Goal: Transaction & Acquisition: Purchase product/service

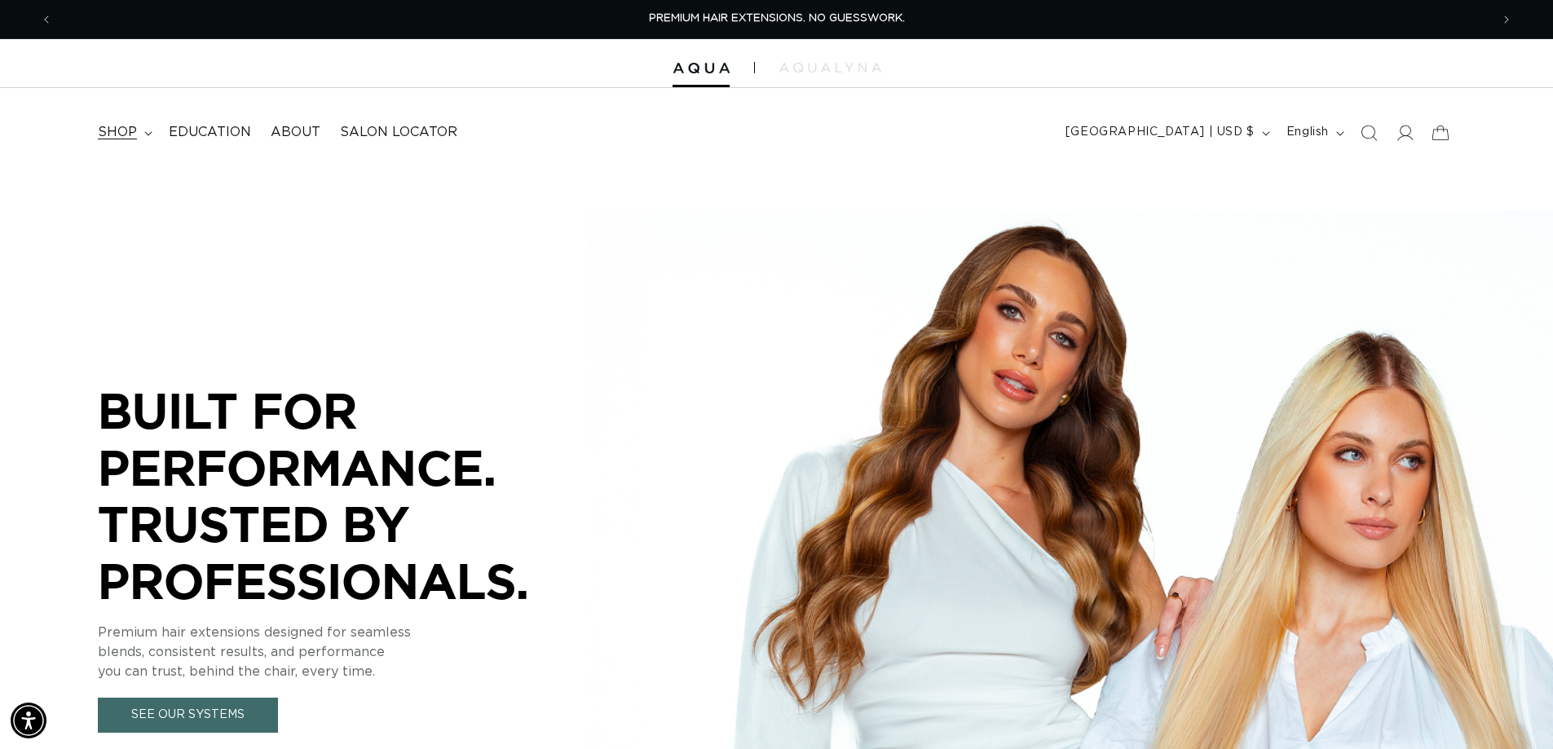
click at [125, 130] on span "shop" at bounding box center [117, 132] width 39 height 17
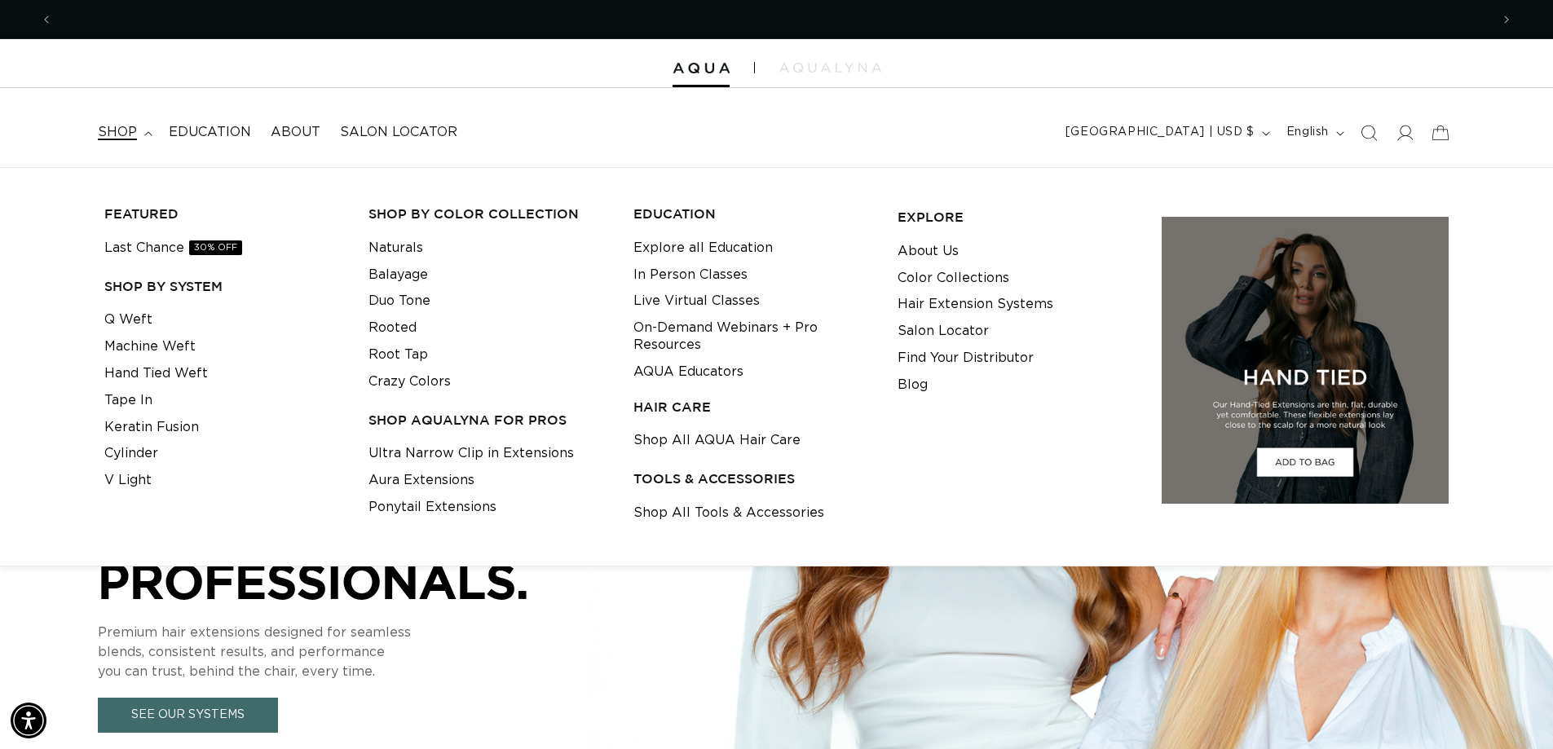
scroll to position [0, 1437]
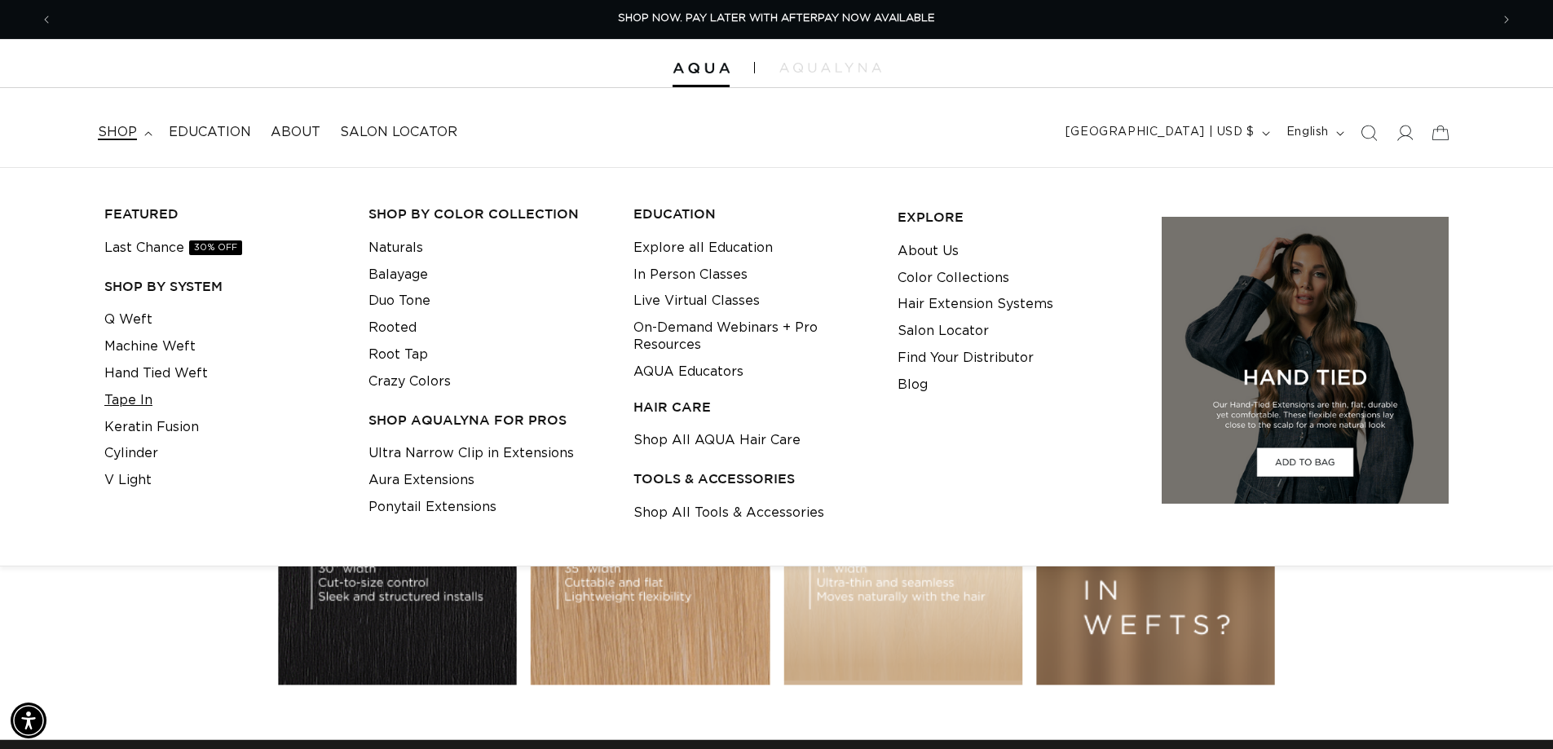
click at [145, 401] on link "Tape In" at bounding box center [128, 400] width 48 height 27
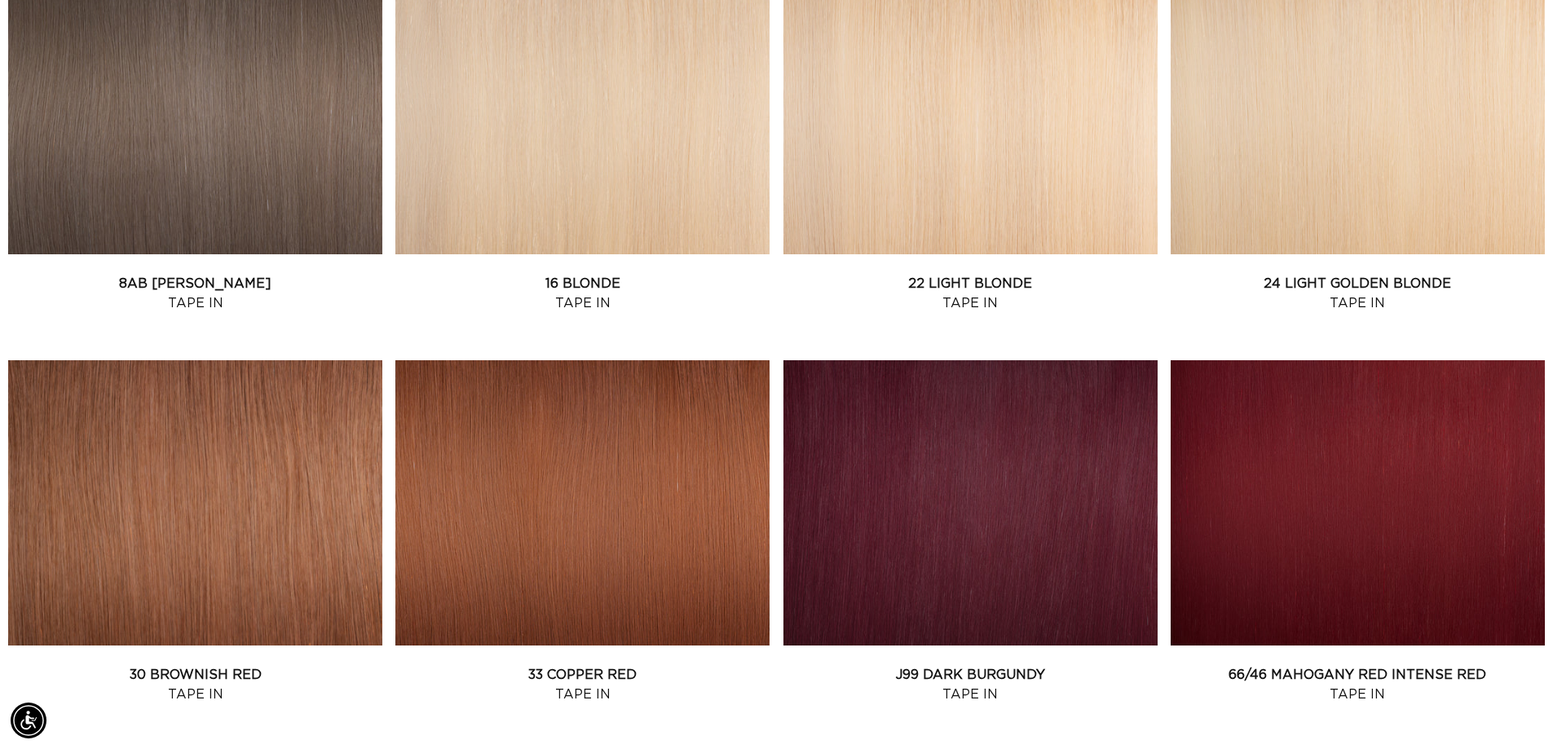
scroll to position [1631, 0]
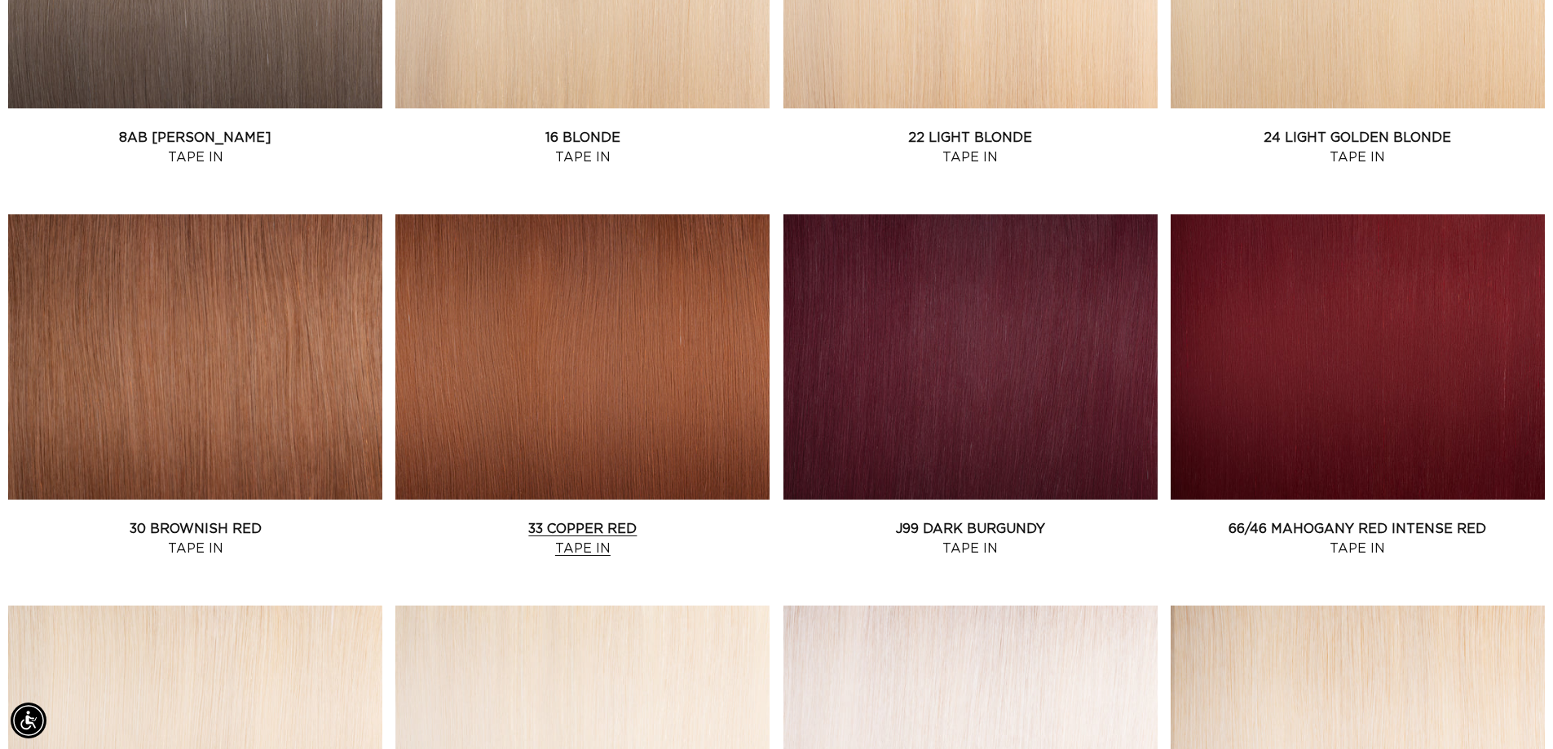
click at [634, 519] on link "33 Copper Red Tape In" at bounding box center [582, 538] width 374 height 39
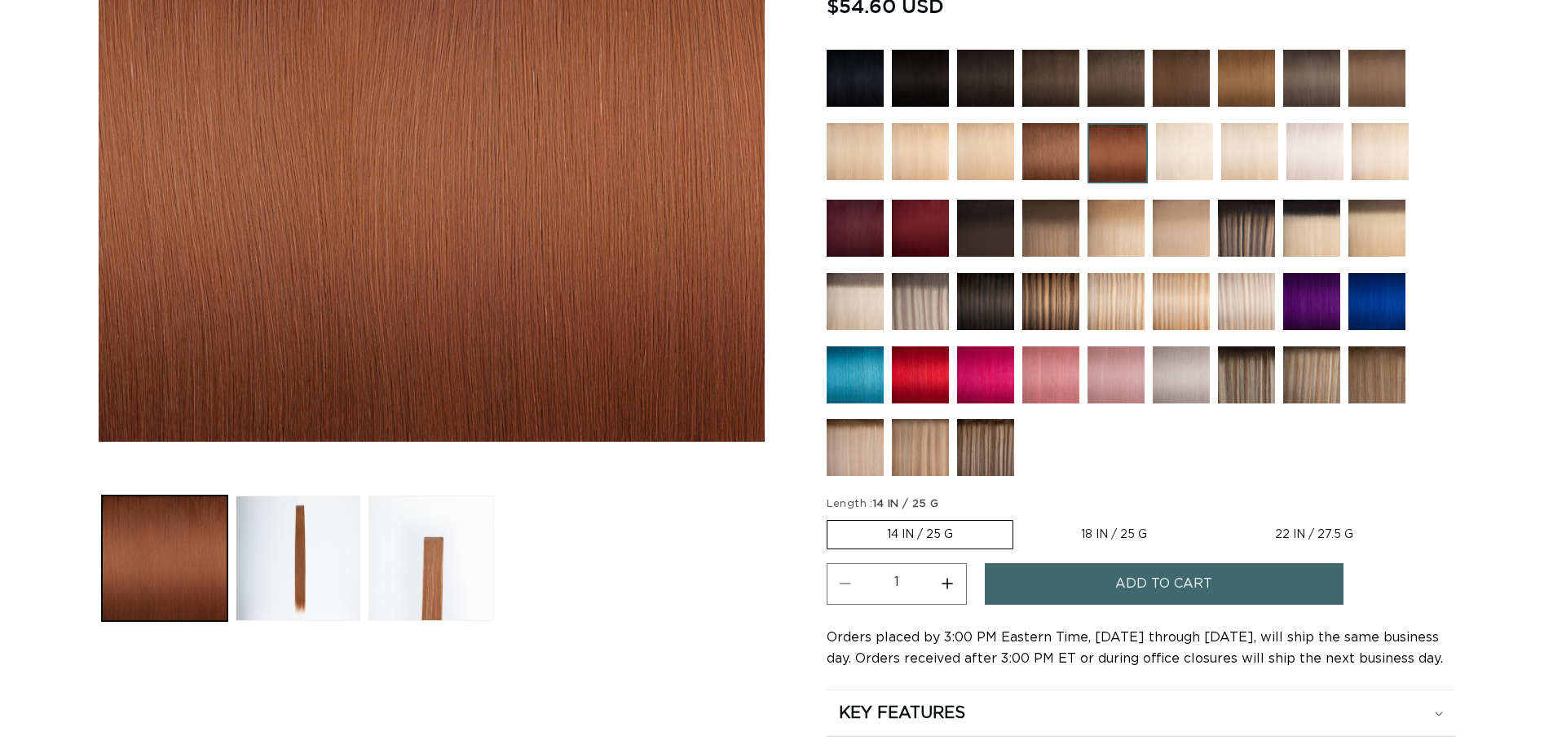
scroll to position [489, 0]
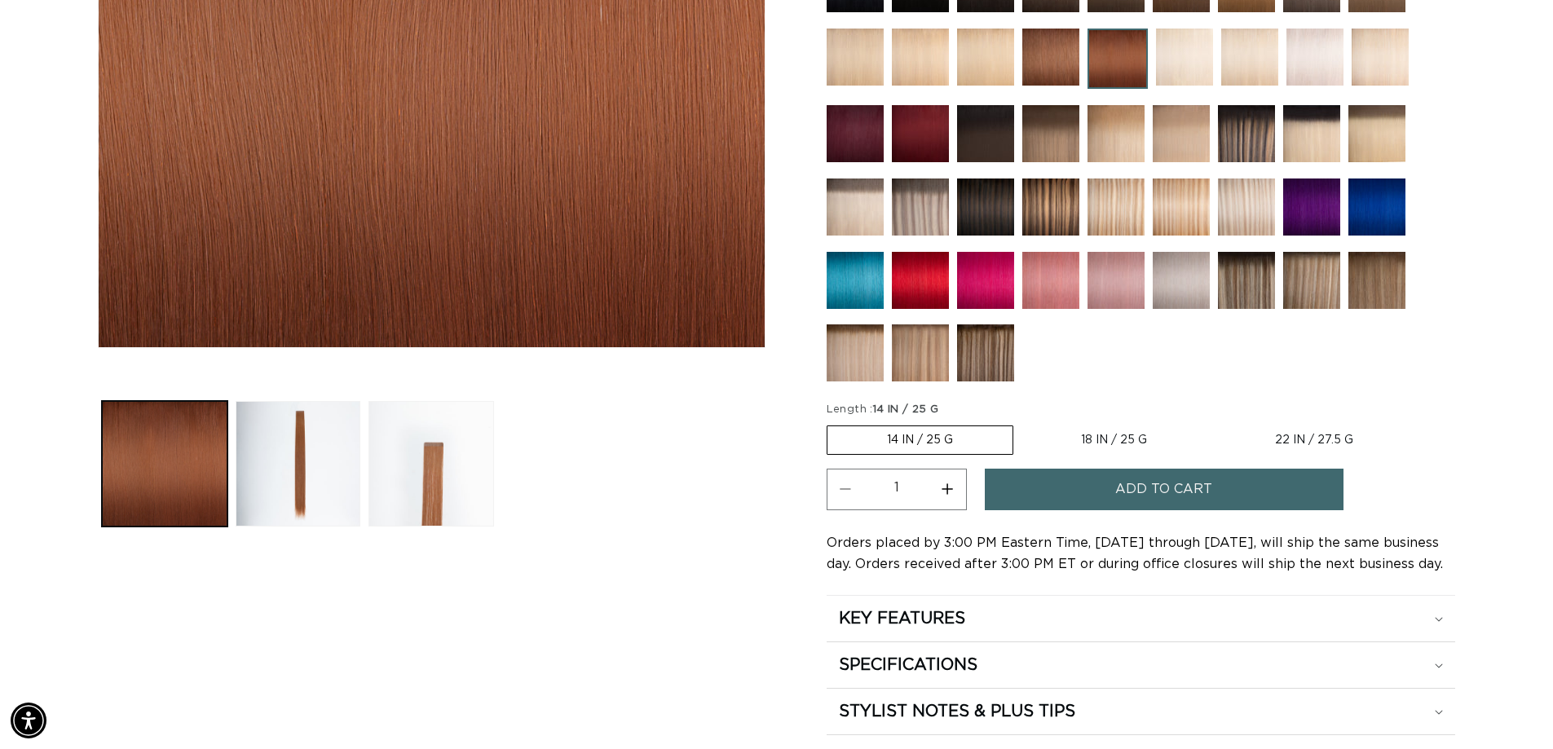
click at [949, 440] on label "14 IN / 25 G Variant sold out or unavailable" at bounding box center [920, 440] width 187 height 29
click at [832, 423] on input "14 IN / 25 G Variant sold out or unavailable" at bounding box center [831, 422] width 1 height 1
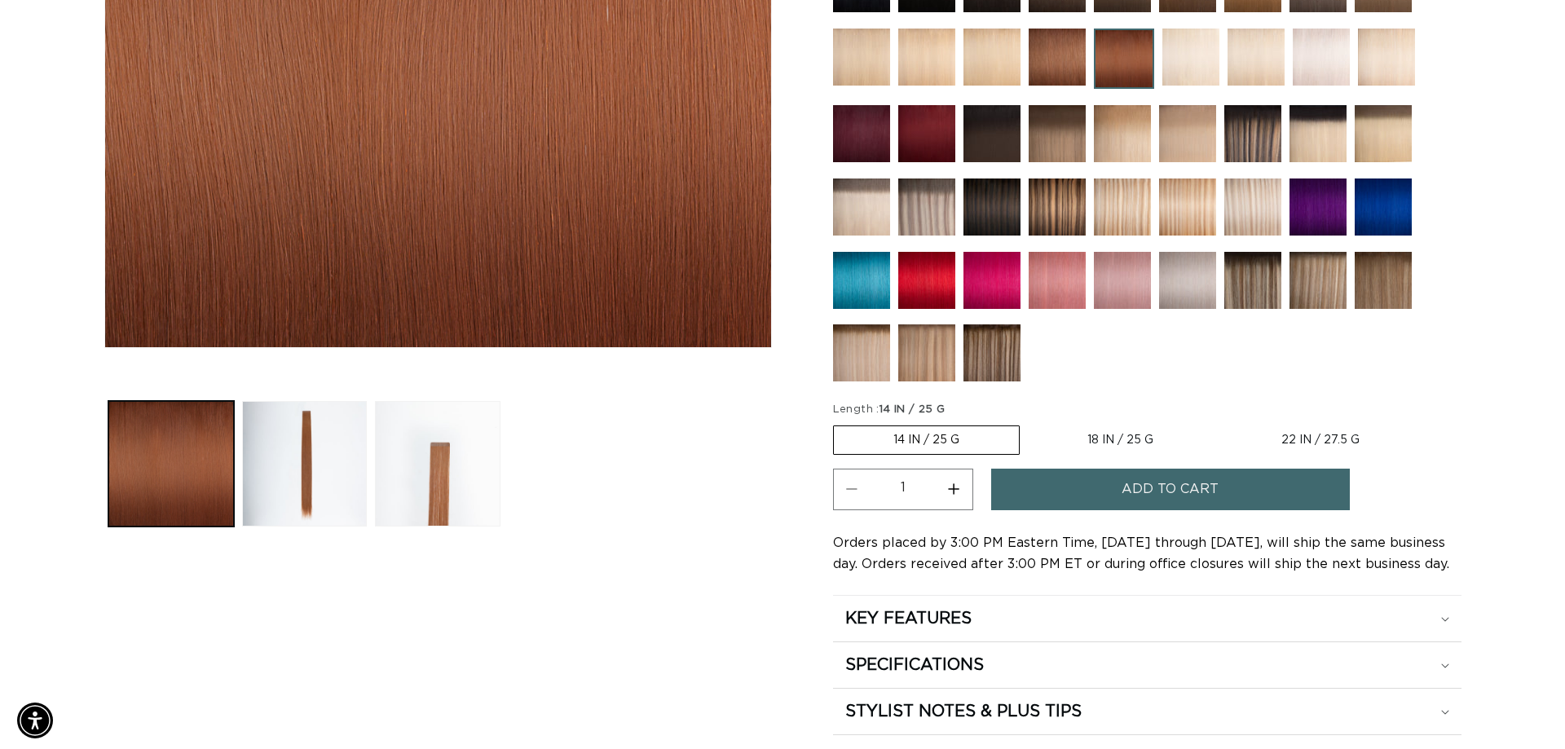
scroll to position [0, 1437]
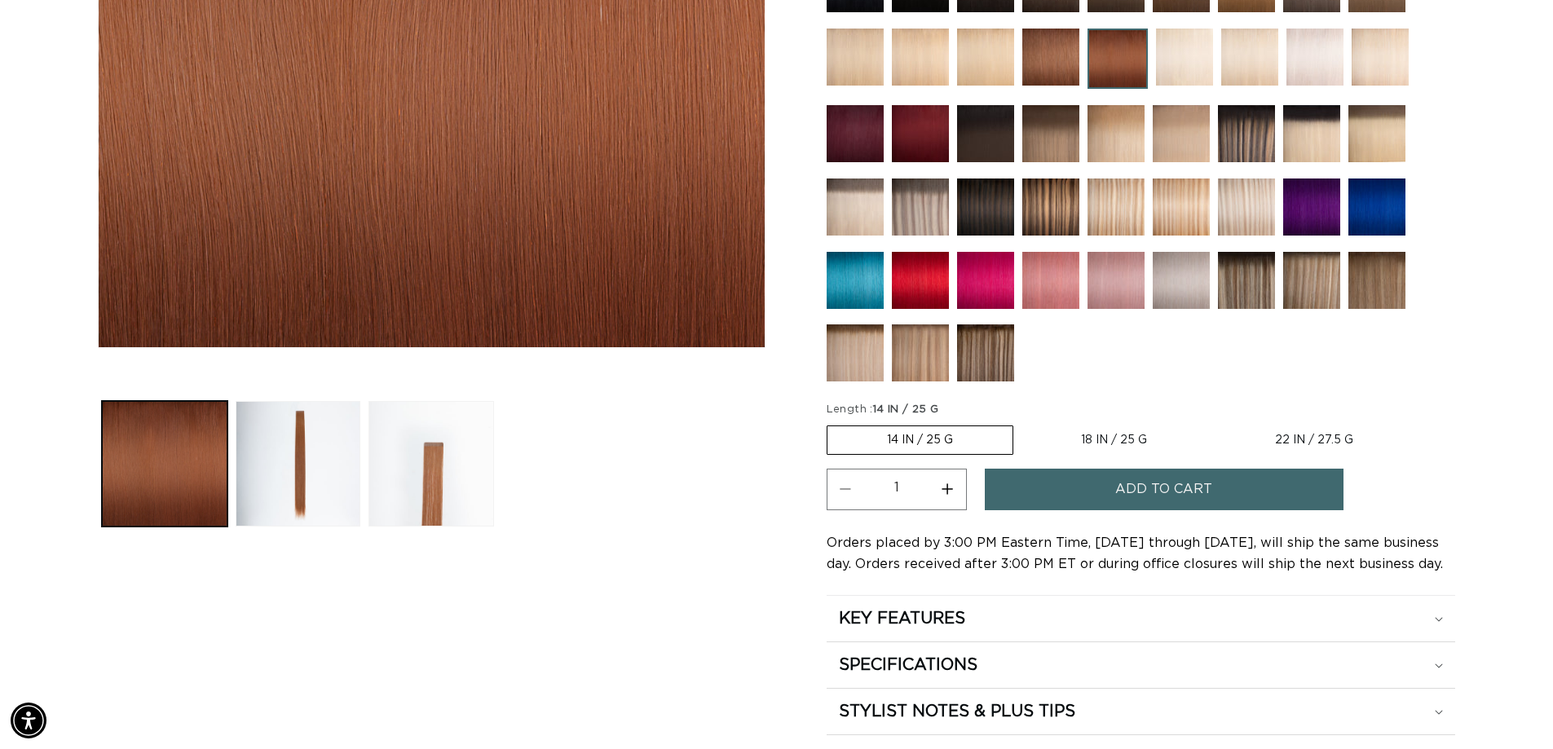
click at [948, 485] on button "Increase quantity for 33 Copper Red - Tape In" at bounding box center [947, 490] width 37 height 42
type input "2"
click at [1178, 494] on span "Add to cart" at bounding box center [1163, 490] width 97 height 42
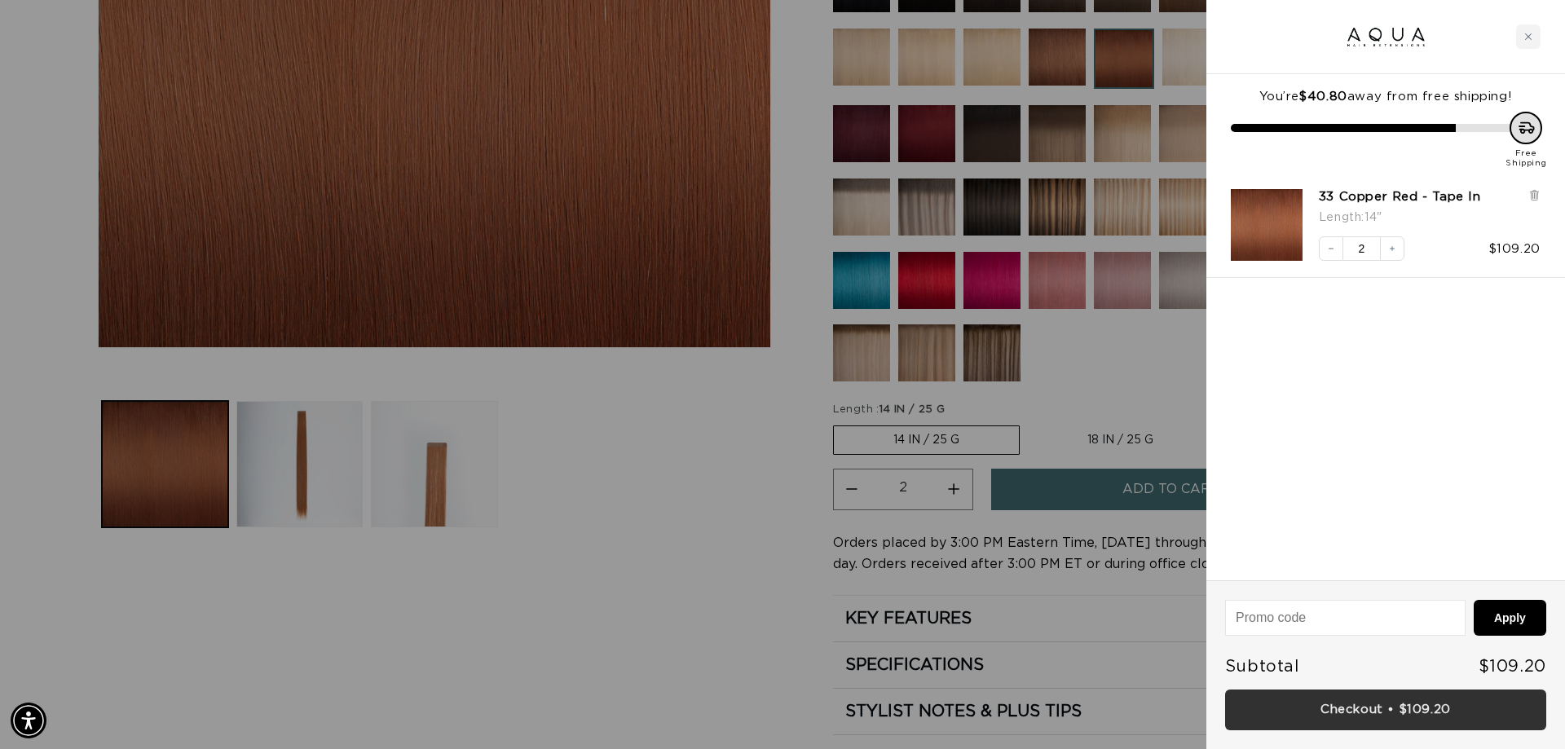
scroll to position [0, 0]
click at [1369, 705] on link "Checkout • $109.20" at bounding box center [1385, 711] width 321 height 42
